Goal: Find specific page/section: Find specific page/section

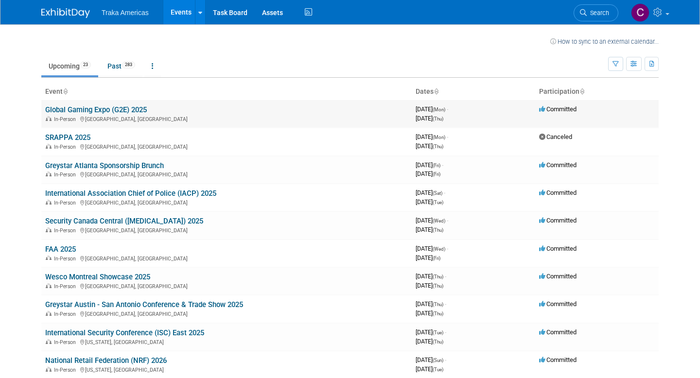
click at [123, 108] on link "Global Gaming Expo (G2E) 2025" at bounding box center [96, 109] width 102 height 9
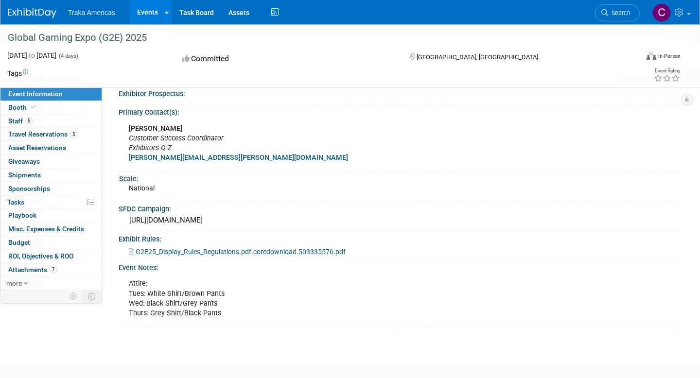
scroll to position [310, 0]
click at [664, 11] on img at bounding box center [661, 12] width 18 height 18
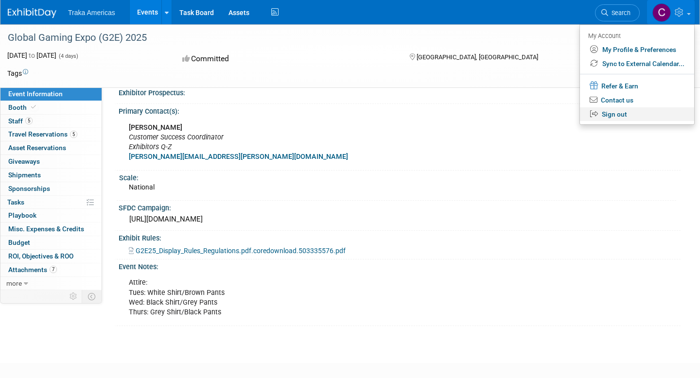
click at [621, 114] on link "Sign out" at bounding box center [637, 114] width 114 height 14
